Goal: Task Accomplishment & Management: Manage account settings

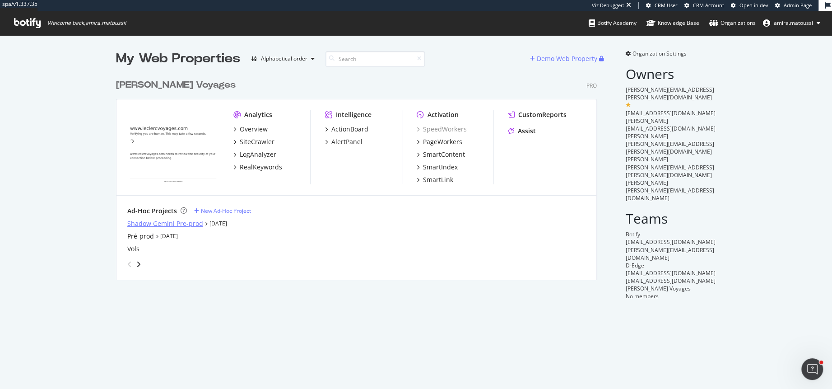
click at [146, 221] on div "Shadow Gemini Pre-prod" at bounding box center [165, 223] width 76 height 9
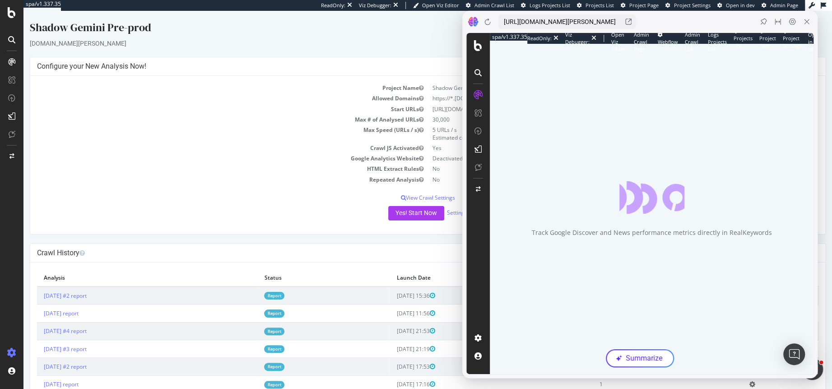
click at [95, 301] on td "[DATE] #2 report" at bounding box center [147, 295] width 220 height 18
click at [87, 294] on link "[DATE] #2 report" at bounding box center [65, 296] width 43 height 8
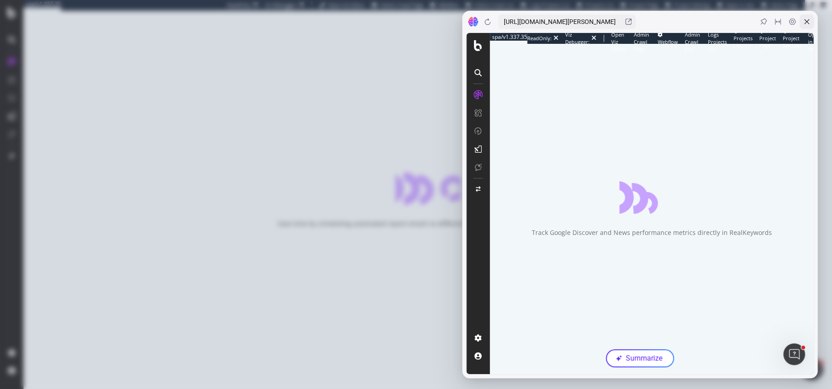
click at [809, 27] on div at bounding box center [806, 21] width 14 height 14
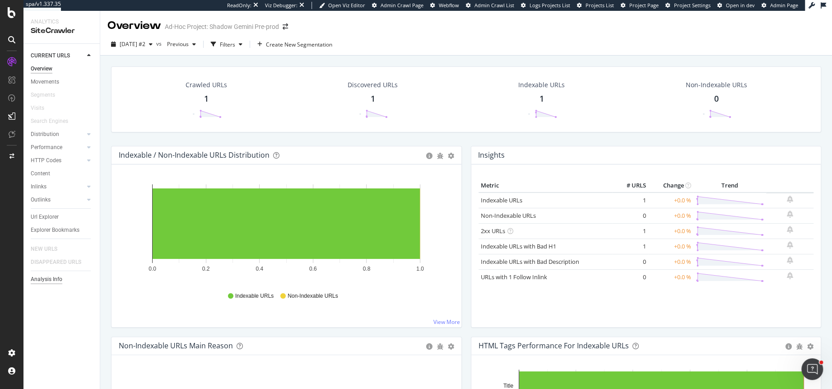
click at [54, 282] on div "Analysis Info" at bounding box center [47, 278] width 32 height 9
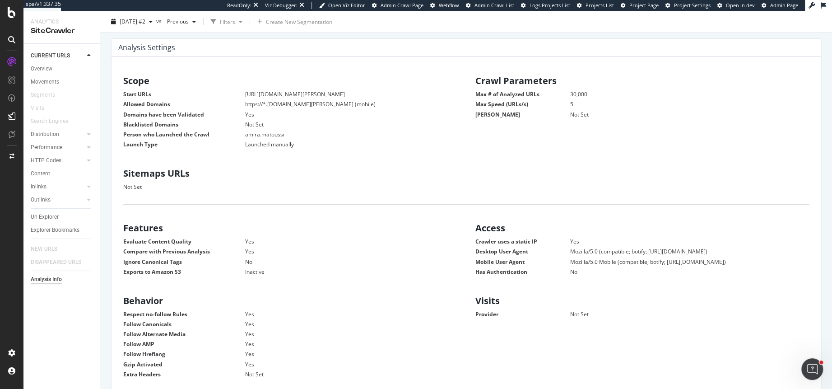
scroll to position [79, 0]
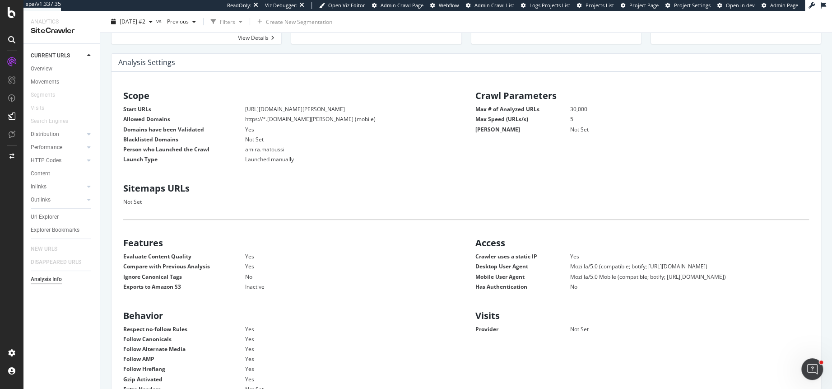
drag, startPoint x: 347, startPoint y: 106, endPoint x: 245, endPoint y: 111, distance: 101.6
click at [245, 111] on dd "[URL][DOMAIN_NAME][PERSON_NAME]" at bounding box center [339, 109] width 235 height 8
copy dd "[URL][DOMAIN_NAME][PERSON_NAME]"
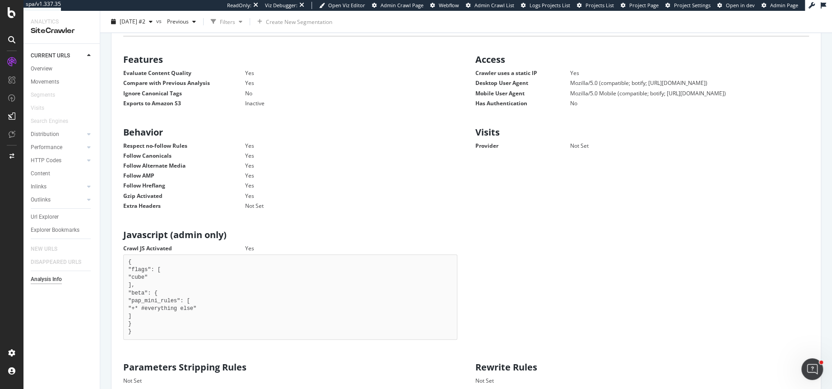
scroll to position [264, 0]
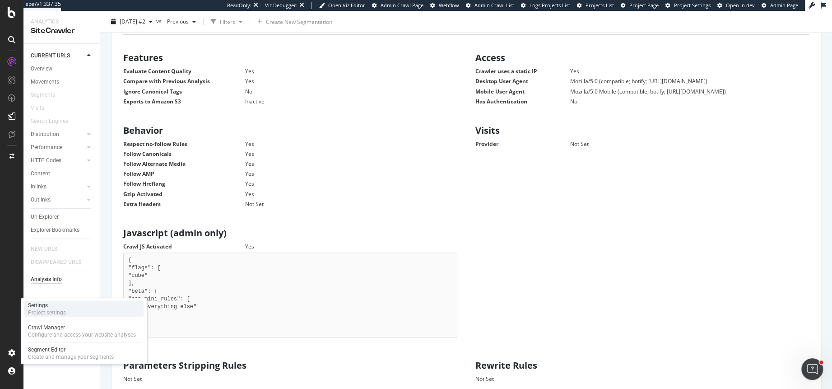
click at [45, 311] on div "Project settings" at bounding box center [47, 312] width 38 height 7
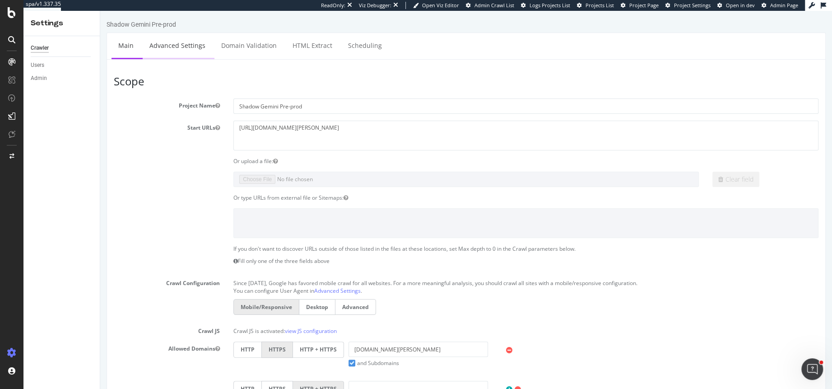
click at [176, 46] on link "Advanced Settings" at bounding box center [177, 45] width 69 height 25
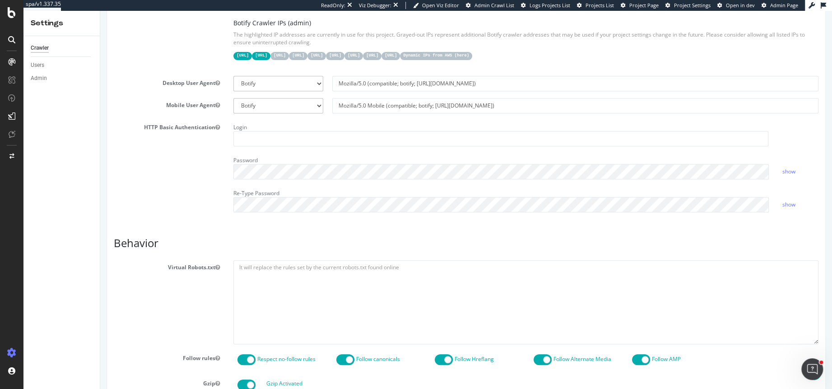
scroll to position [224, 0]
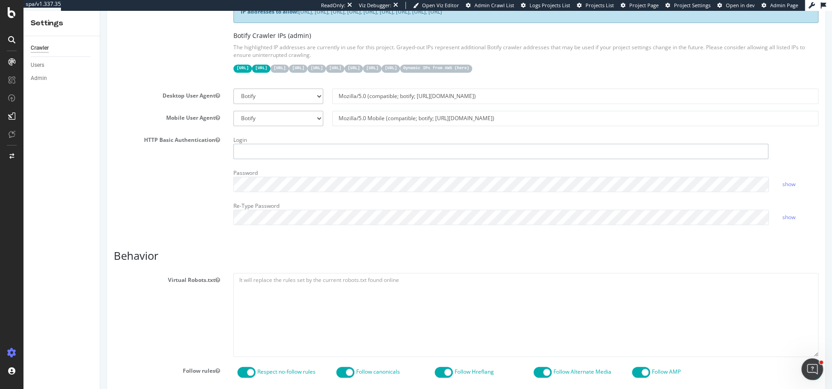
click at [318, 149] on input "text" at bounding box center [500, 150] width 535 height 15
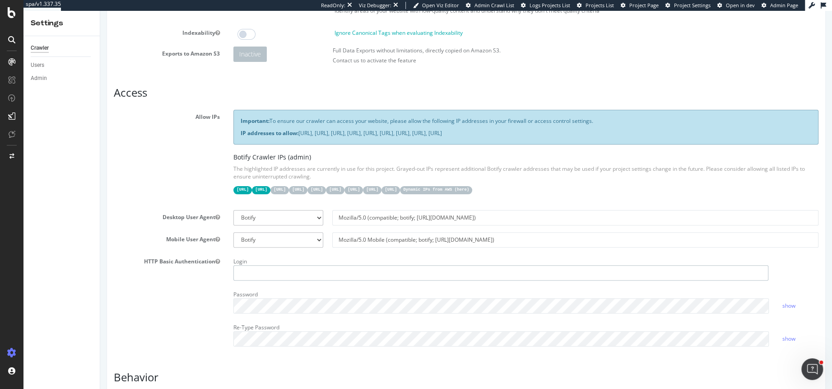
scroll to position [0, 0]
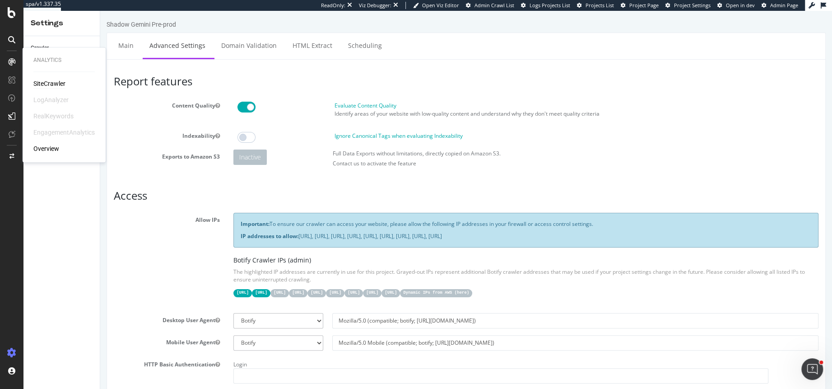
click at [47, 83] on div "SiteCrawler" at bounding box center [49, 83] width 32 height 9
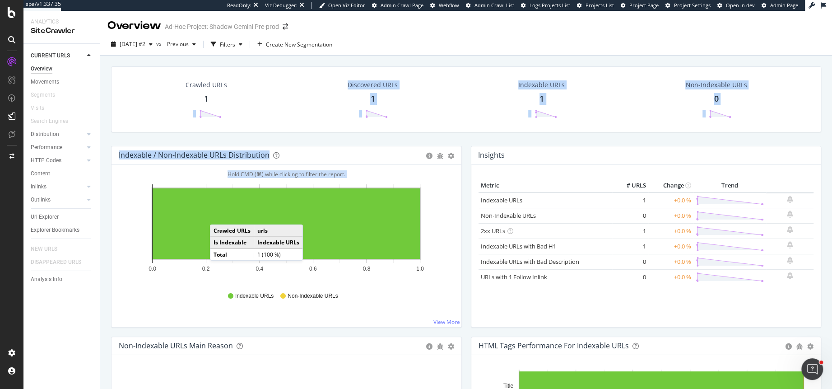
drag, startPoint x: 209, startPoint y: 98, endPoint x: 216, endPoint y: 231, distance: 132.8
